Goal: Find specific page/section: Find specific page/section

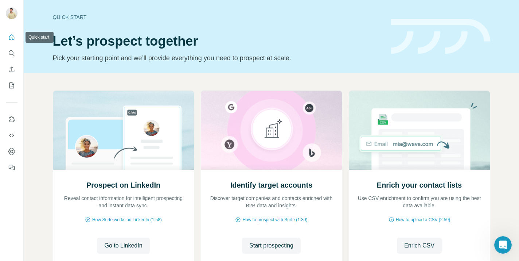
click at [8, 43] on button "Quick start" at bounding box center [12, 37] width 12 height 13
click at [11, 54] on icon "Search" at bounding box center [11, 53] width 7 height 7
